Goal: Find specific page/section: Find specific page/section

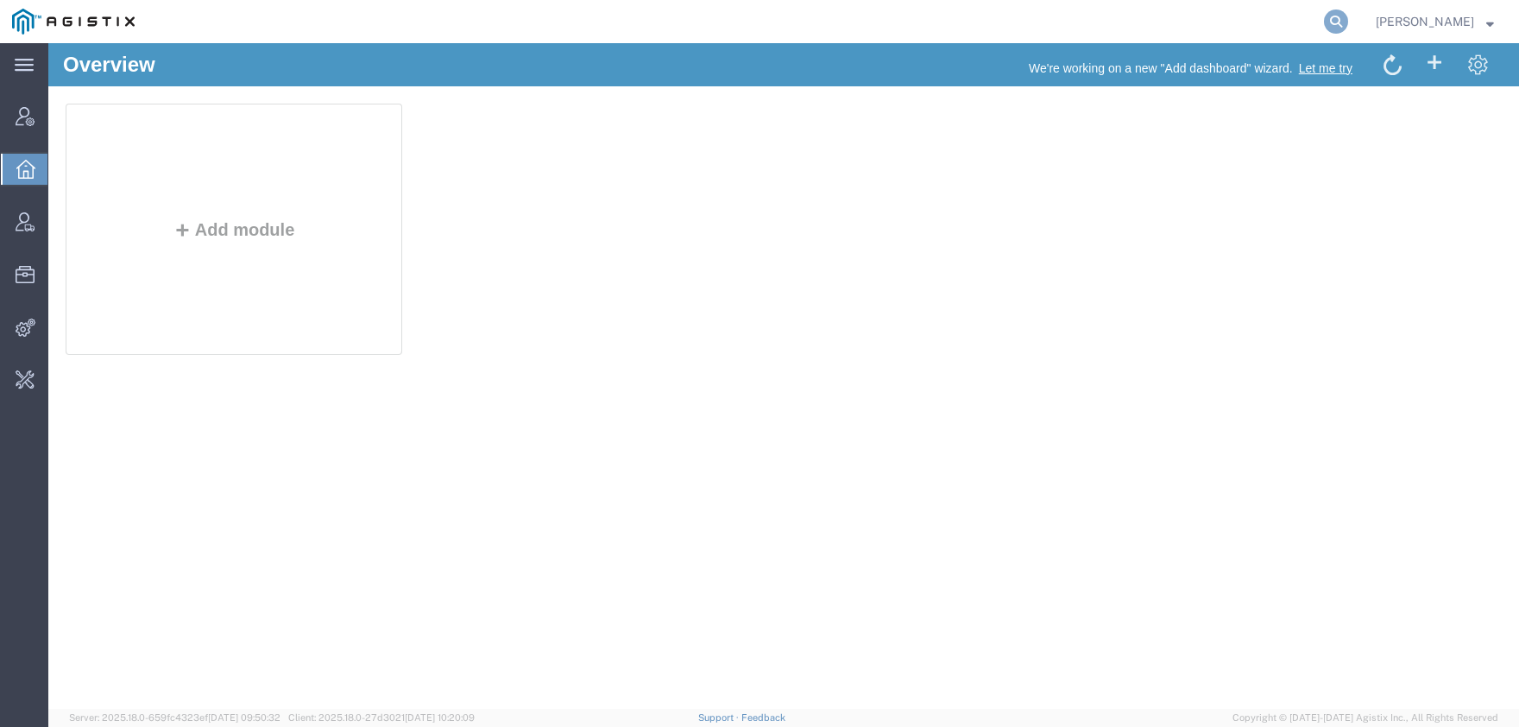
click at [1348, 17] on icon at bounding box center [1336, 21] width 24 height 24
paste input "56691441"
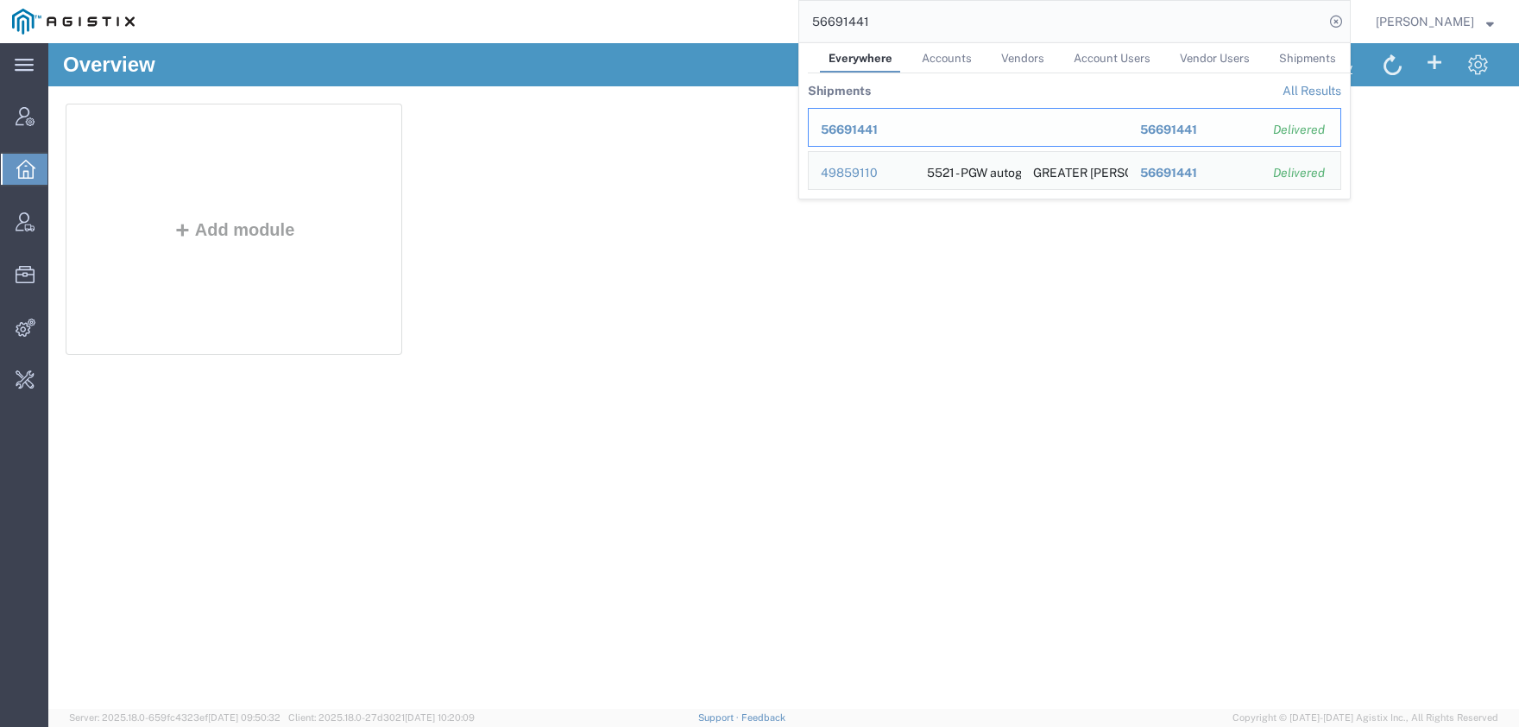
click at [863, 131] on span "56691441" at bounding box center [849, 130] width 57 height 14
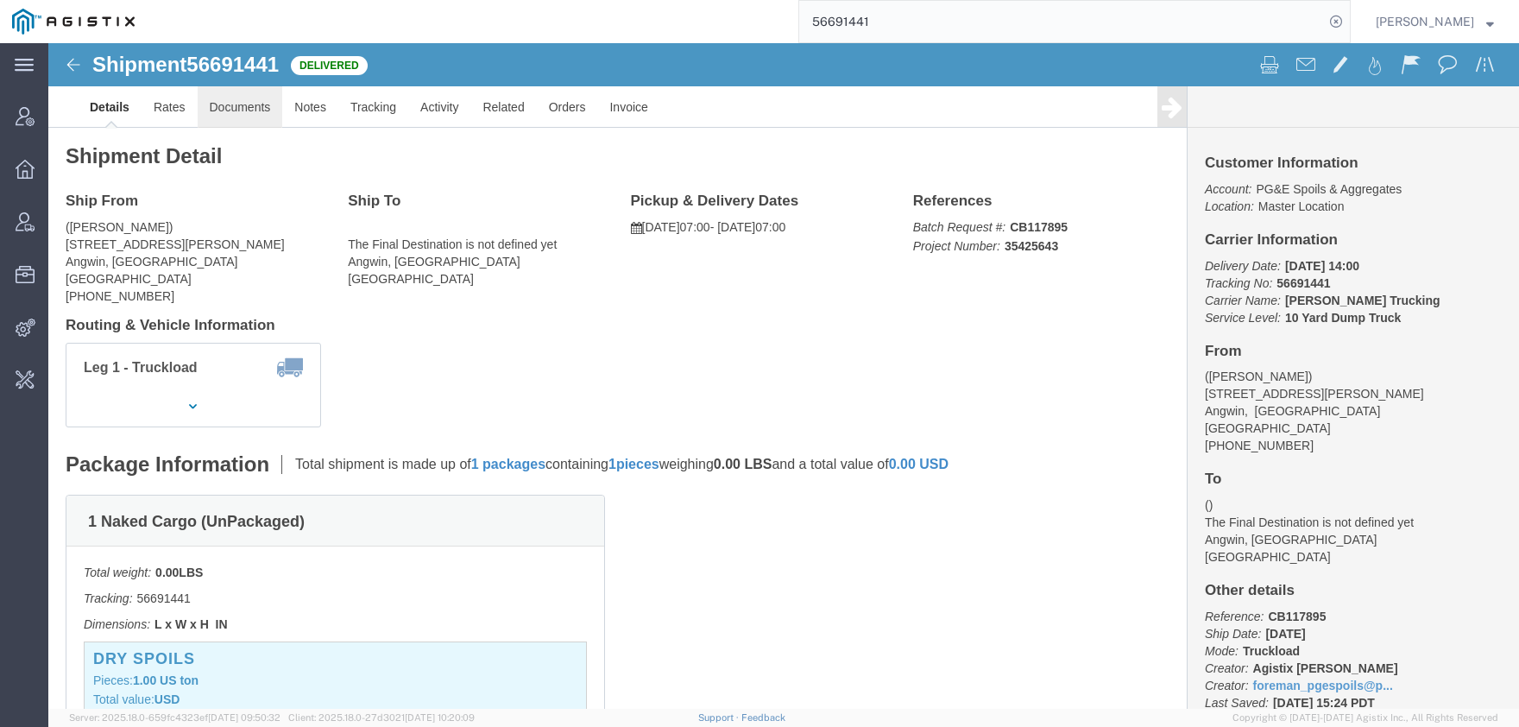
click link "Documents"
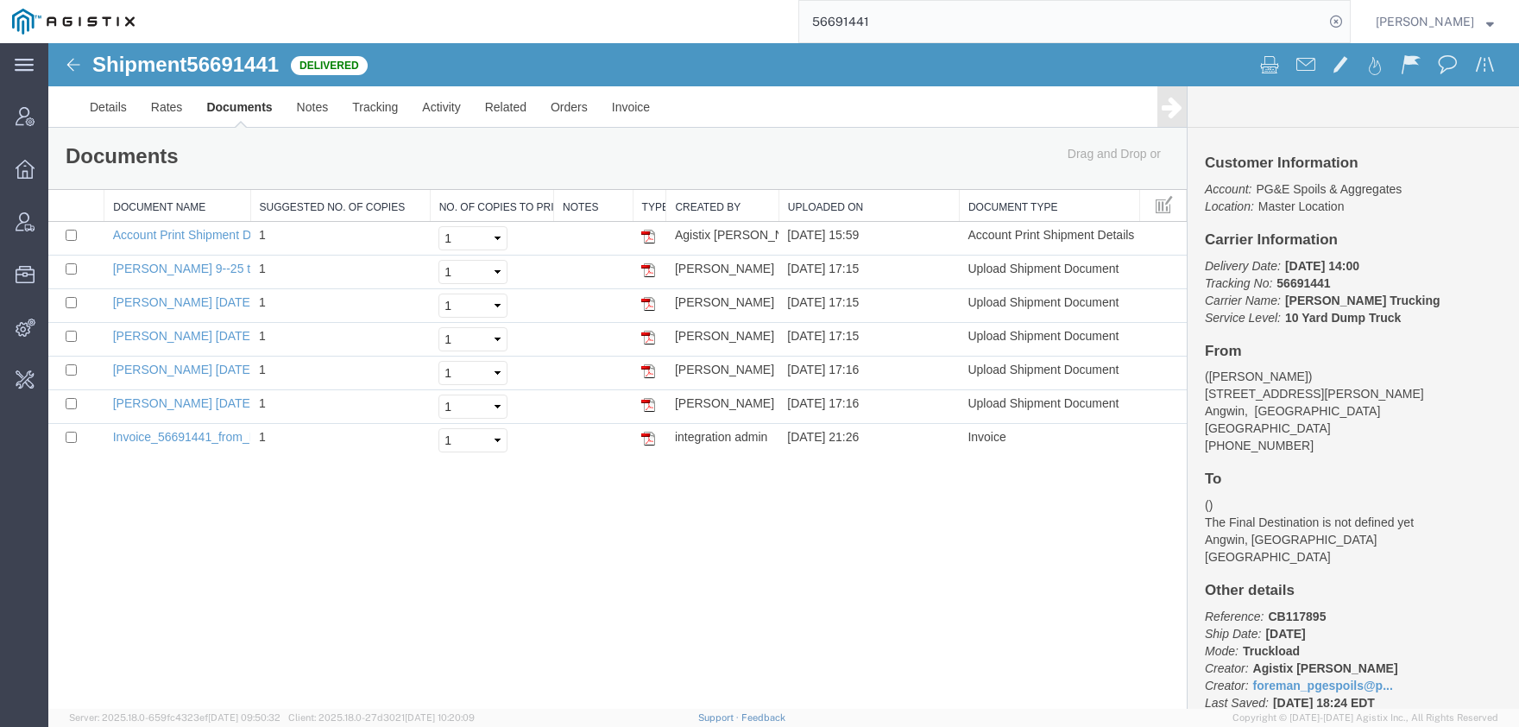
click at [799, 25] on input "56691441" at bounding box center [1061, 21] width 525 height 41
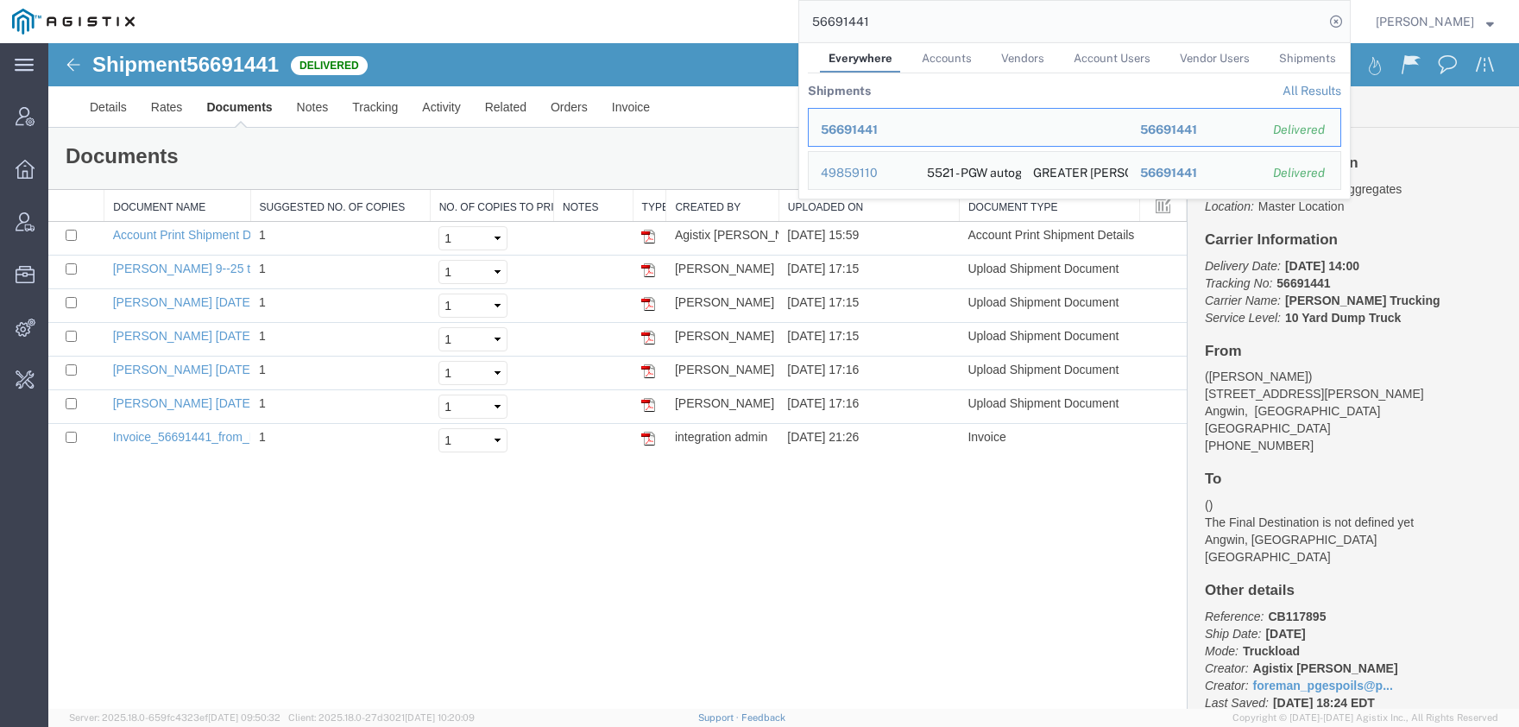
paste input "24168"
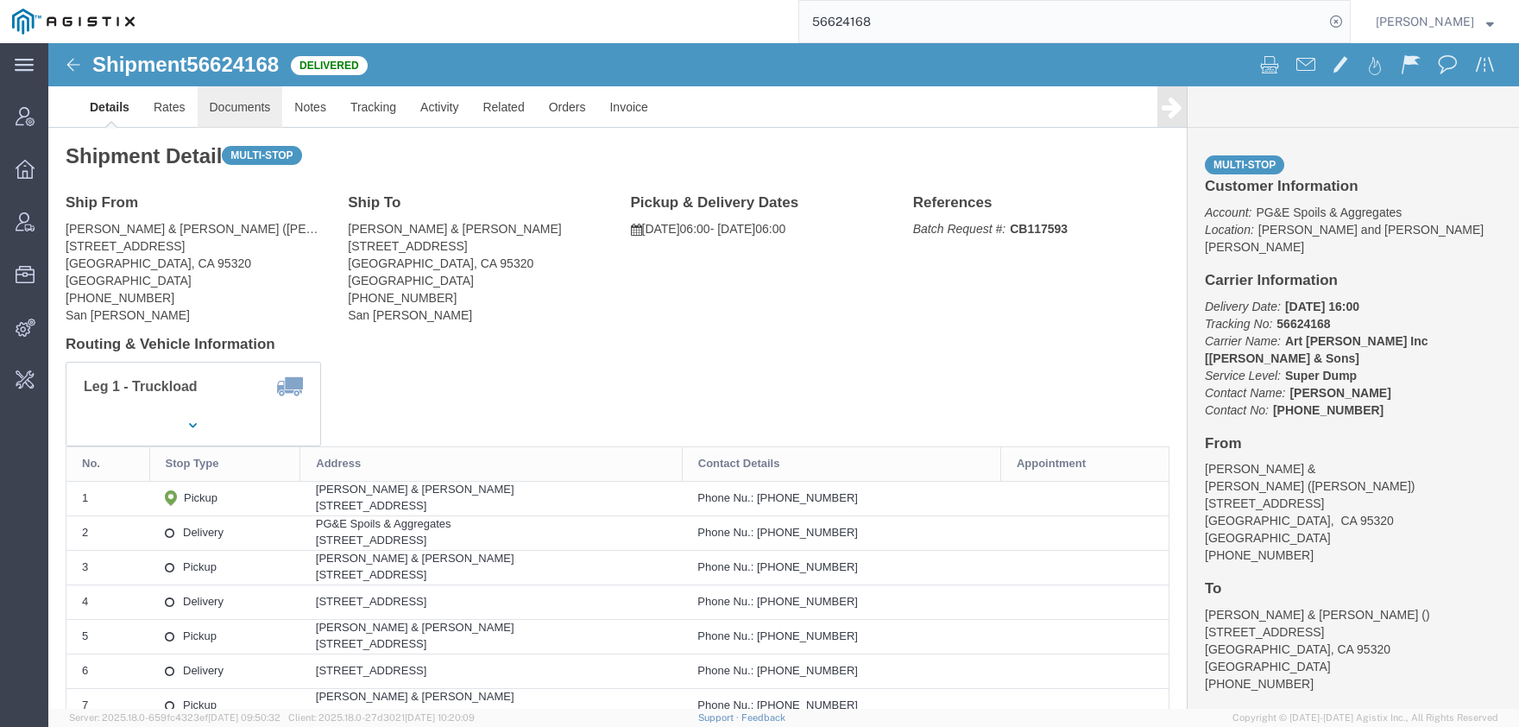
click link "Documents"
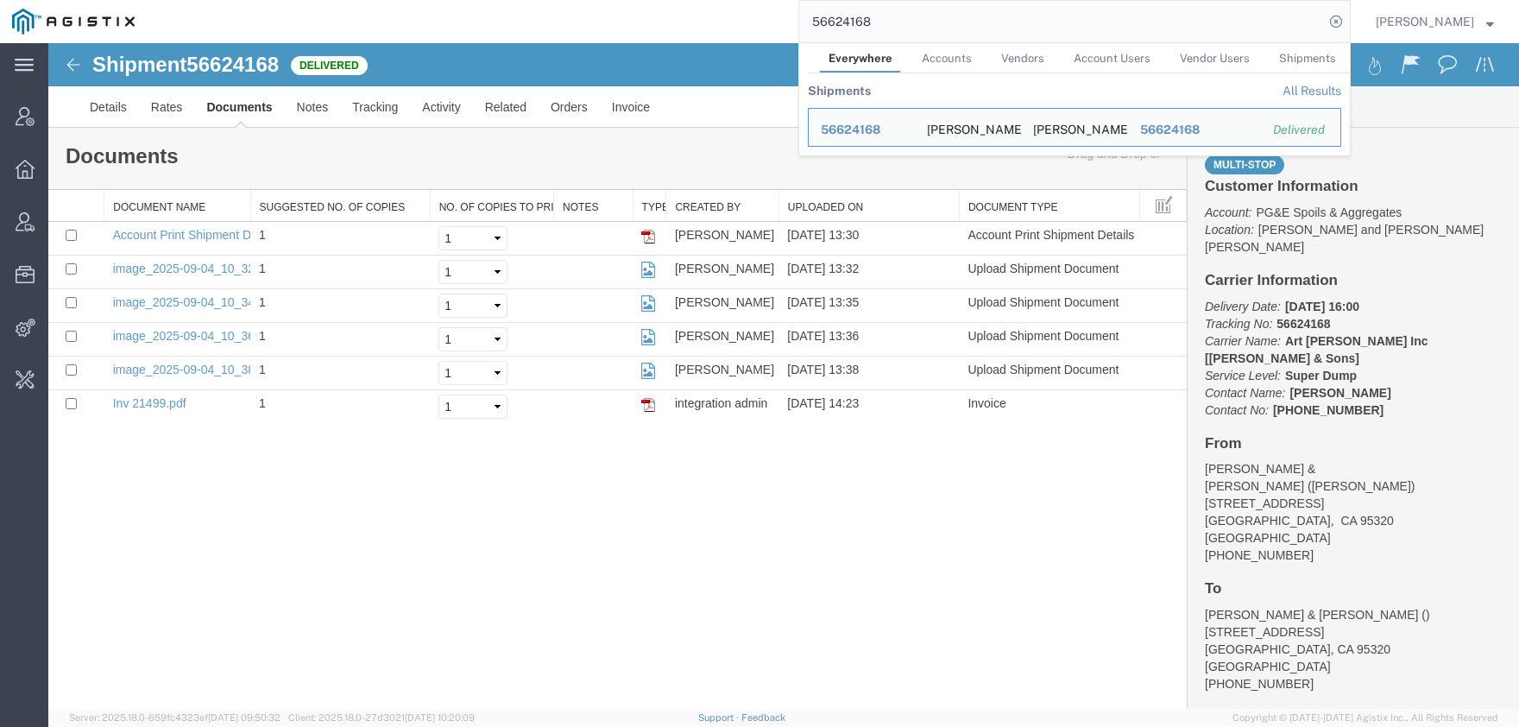
click at [799, 26] on input "56624168" at bounding box center [1061, 21] width 525 height 41
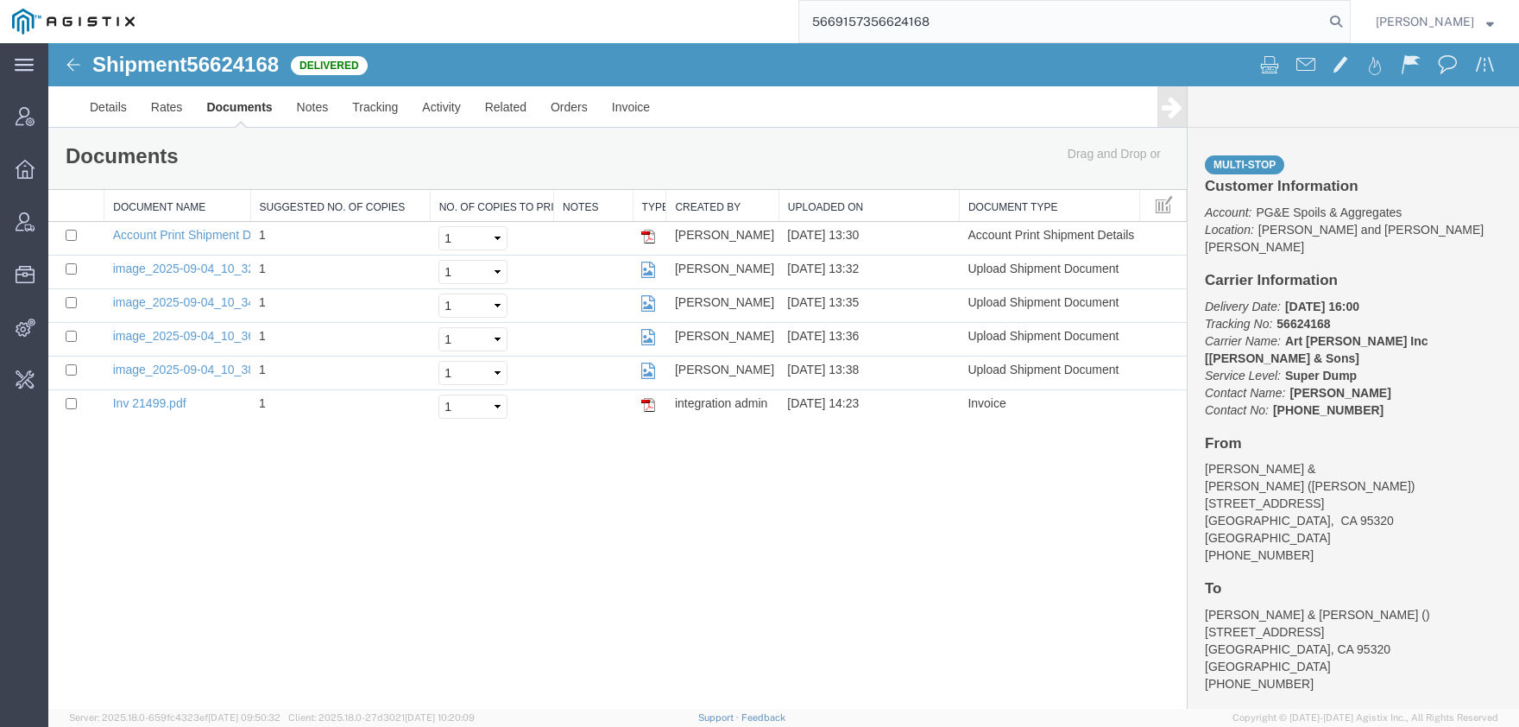
drag, startPoint x: 993, startPoint y: 19, endPoint x: 633, endPoint y: 19, distance: 359.9
click at [799, 19] on input "5669157356624168" at bounding box center [1061, 21] width 525 height 41
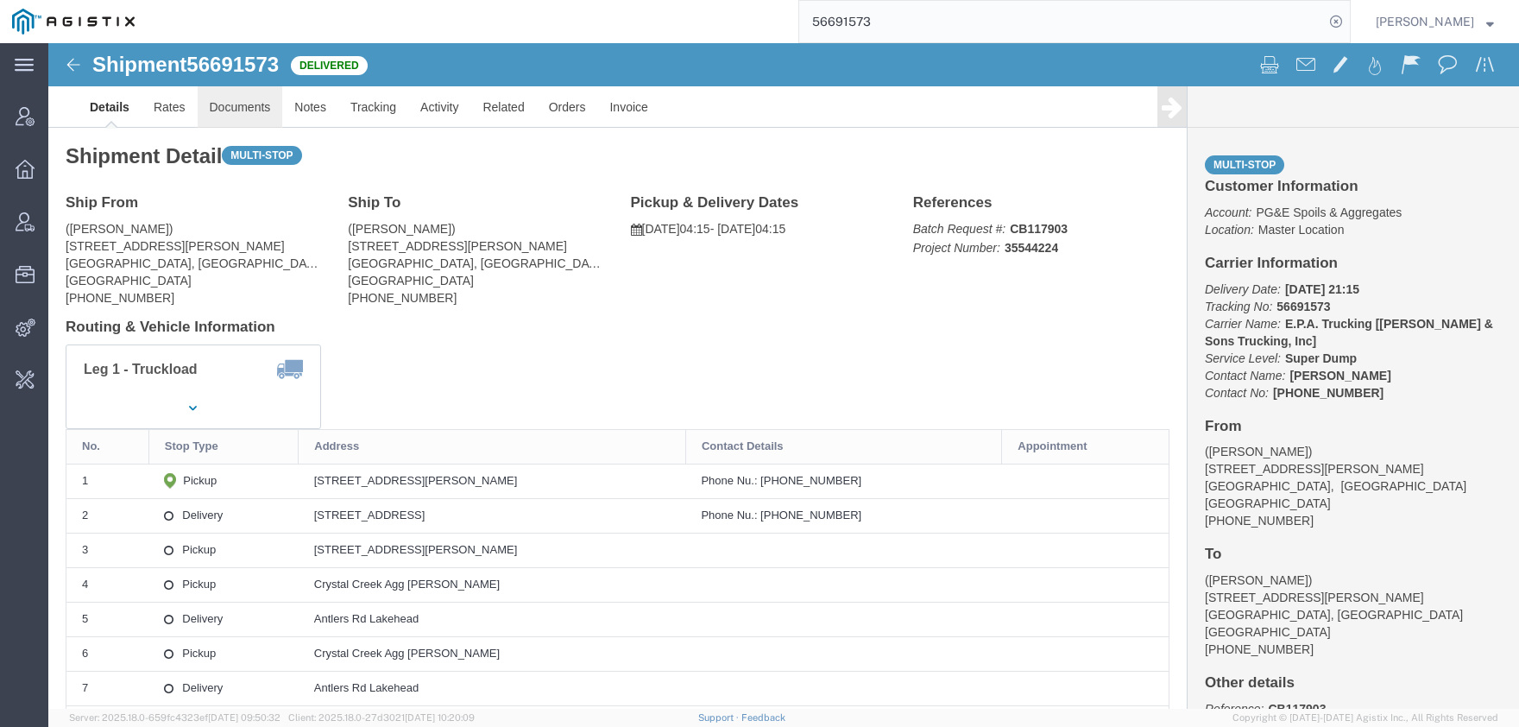
click link "Documents"
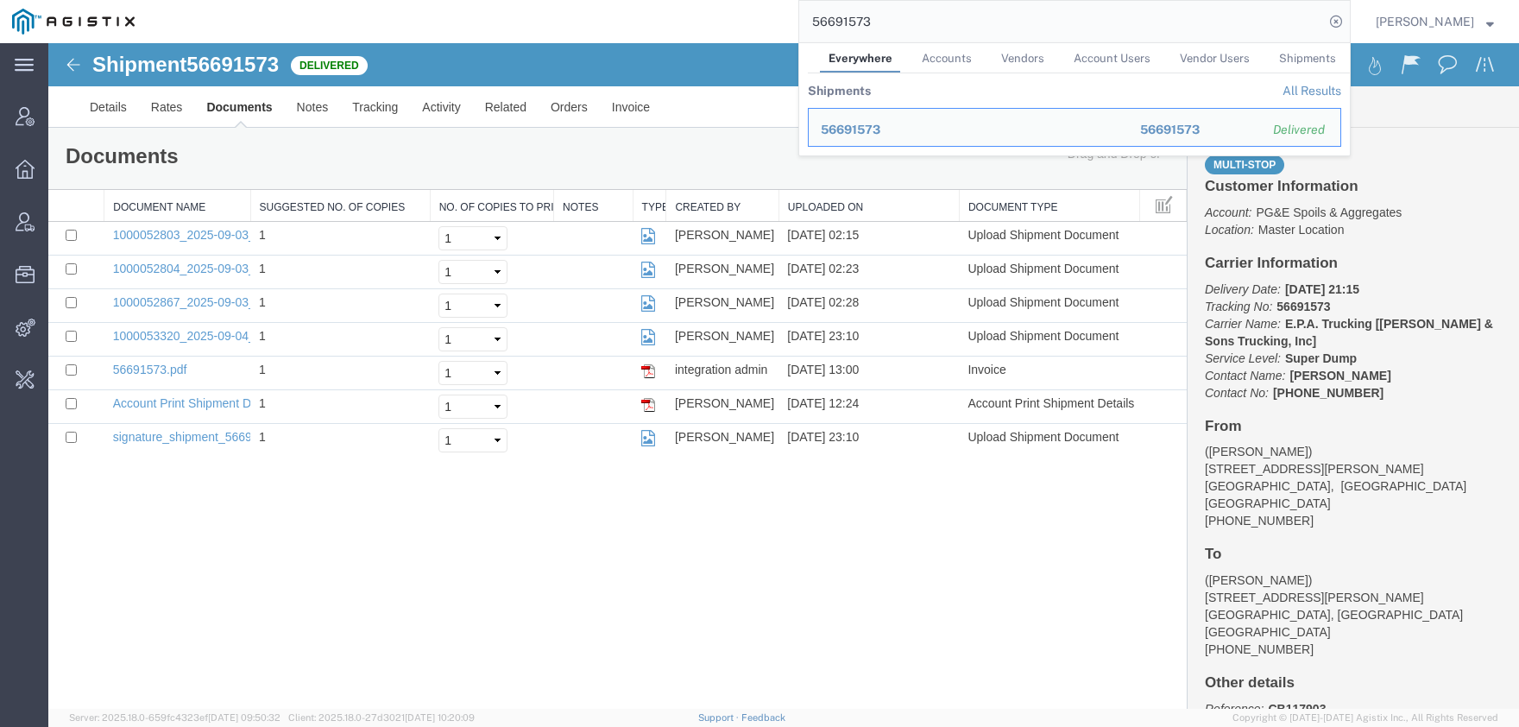
drag, startPoint x: 763, startPoint y: 35, endPoint x: 681, endPoint y: 35, distance: 82.0
click at [799, 35] on input "56691573" at bounding box center [1061, 21] width 525 height 41
paste input "369"
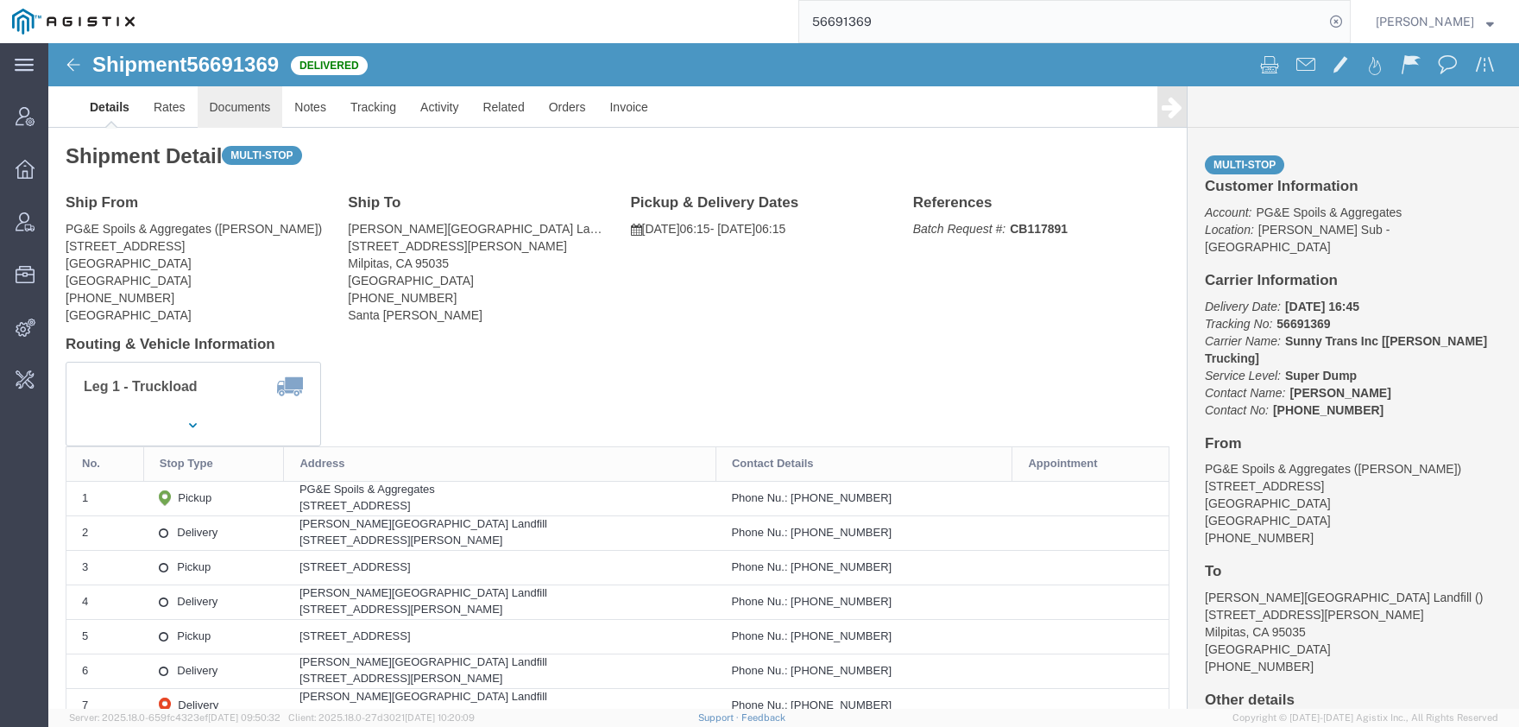
click link "Documents"
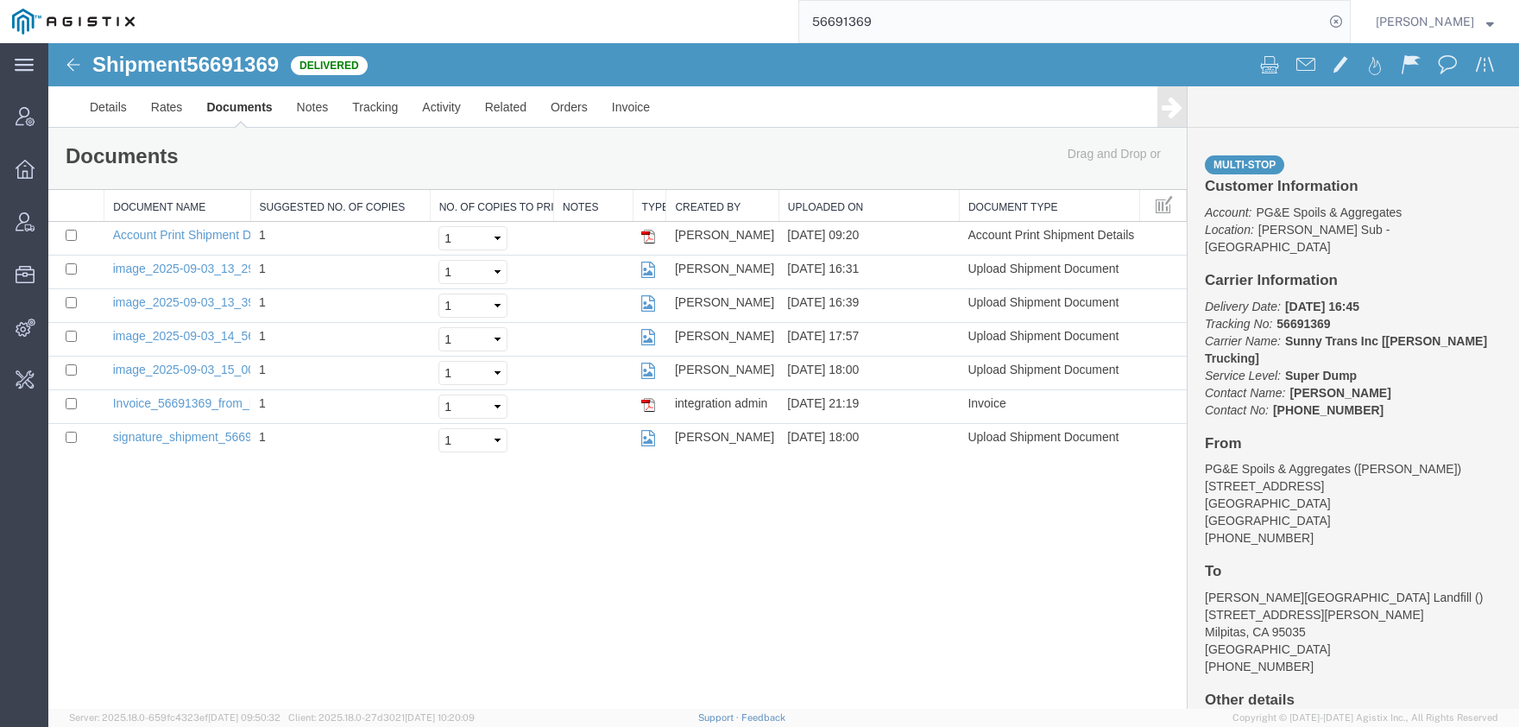
drag, startPoint x: 909, startPoint y: 18, endPoint x: 673, endPoint y: 37, distance: 236.4
click at [799, 34] on input "56691369" at bounding box center [1061, 21] width 525 height 41
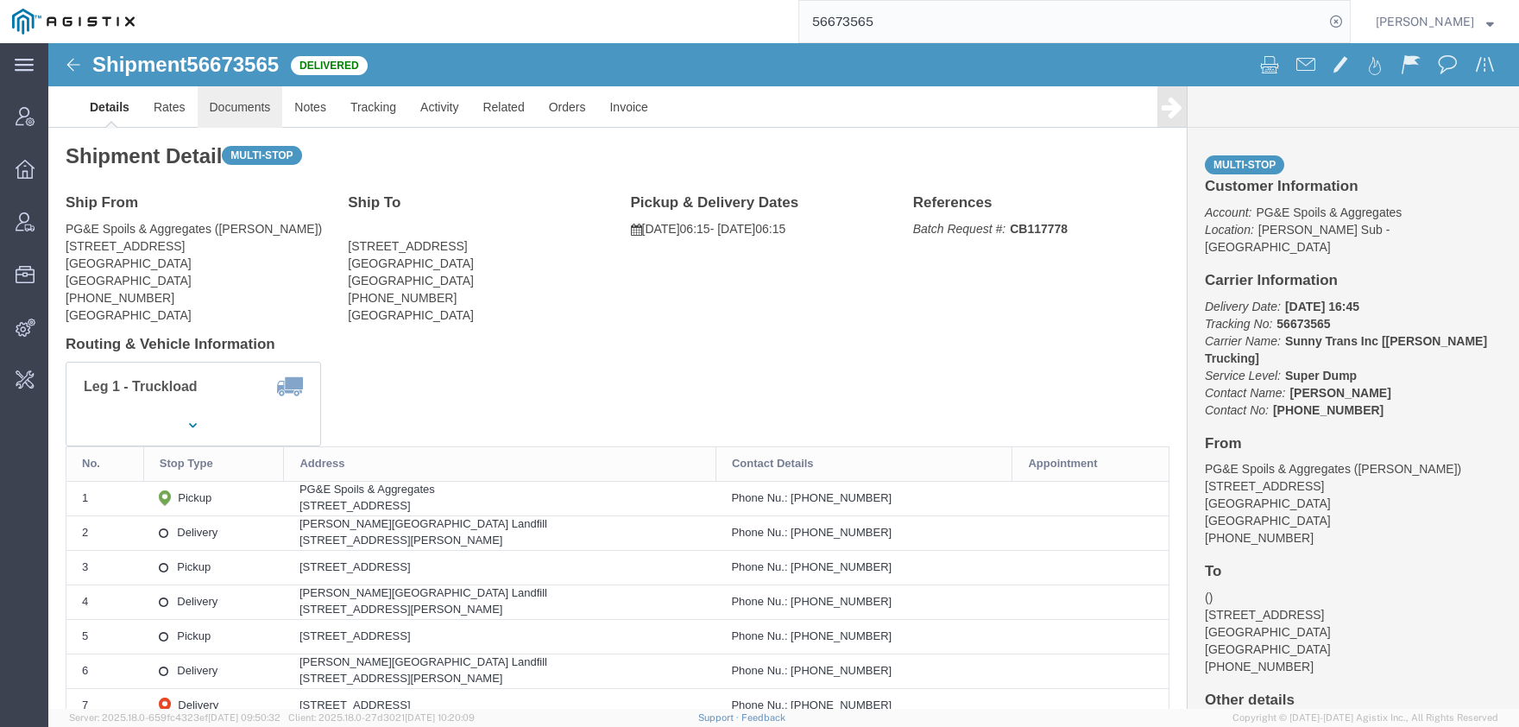
click link "Documents"
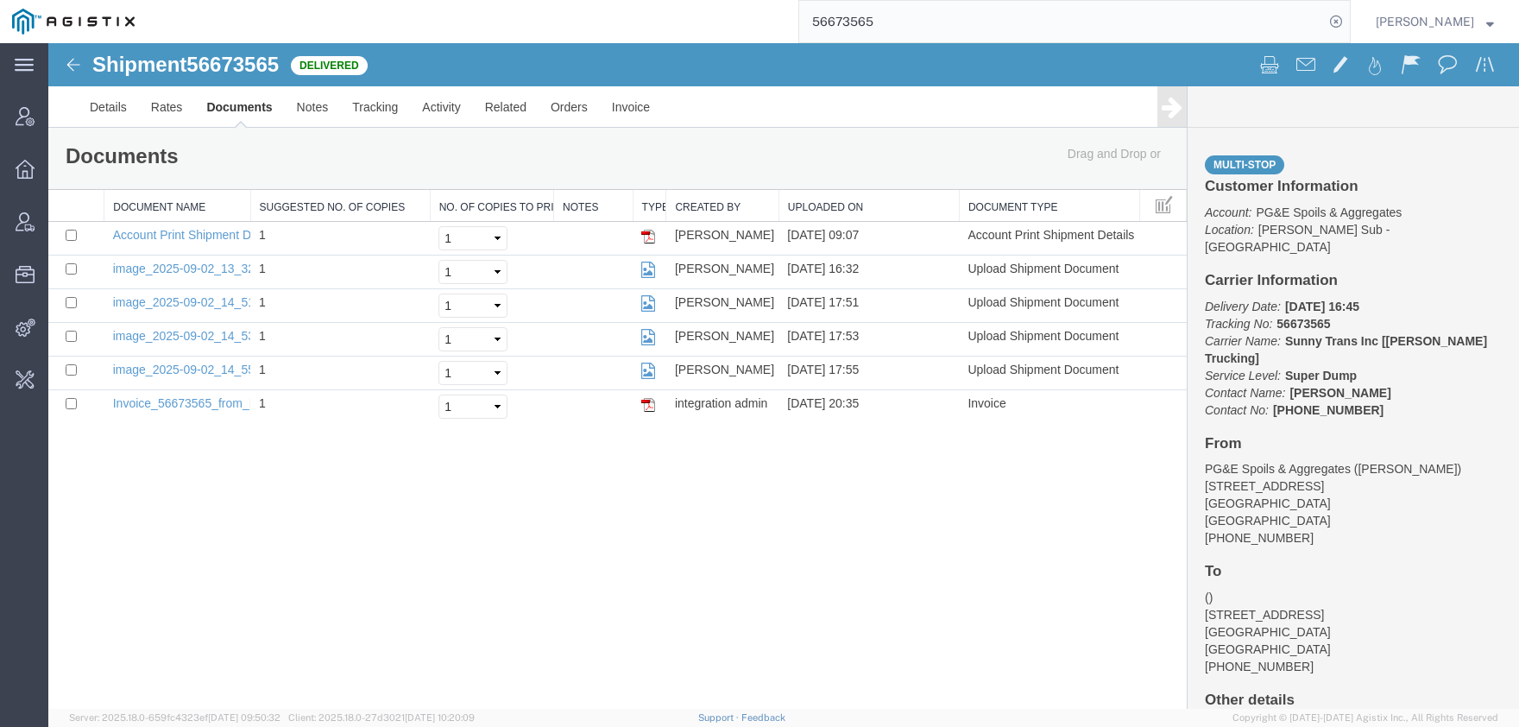
click at [799, 35] on input "56673565" at bounding box center [1061, 21] width 525 height 41
type input "55367955"
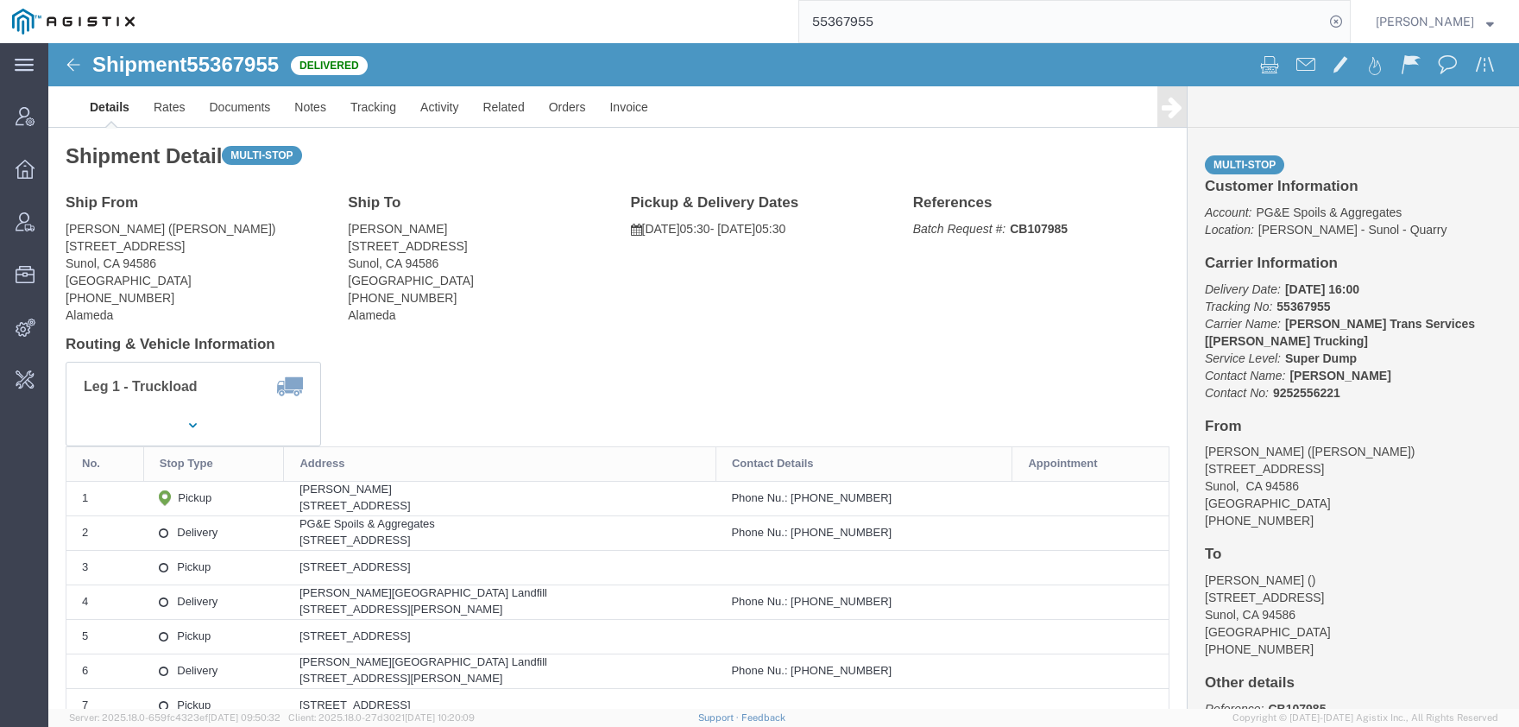
drag, startPoint x: 128, startPoint y: 58, endPoint x: 216, endPoint y: 66, distance: 88.4
click div
click link "Documents"
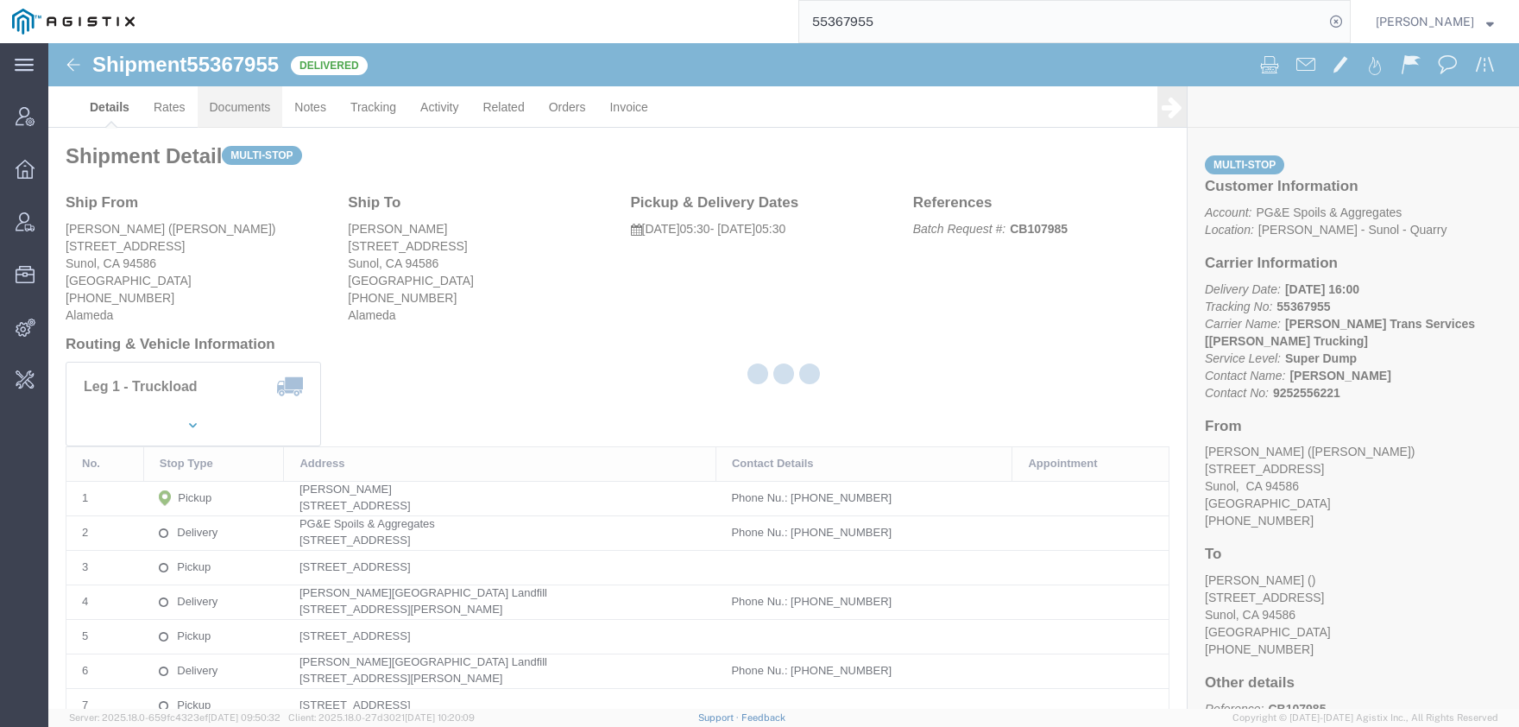
click div
